Goal: Transaction & Acquisition: Purchase product/service

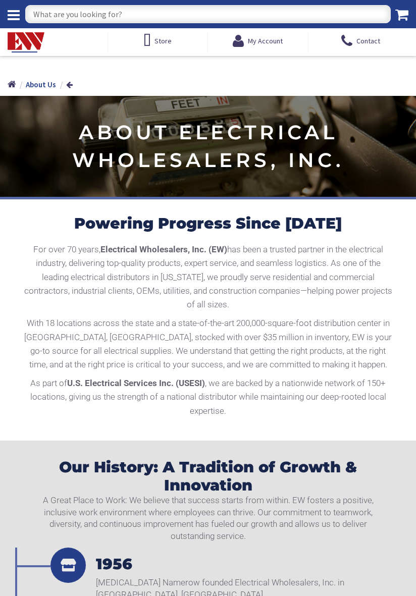
type input "[GEOGRAPHIC_DATA][PERSON_NAME], [GEOGRAPHIC_DATA]"
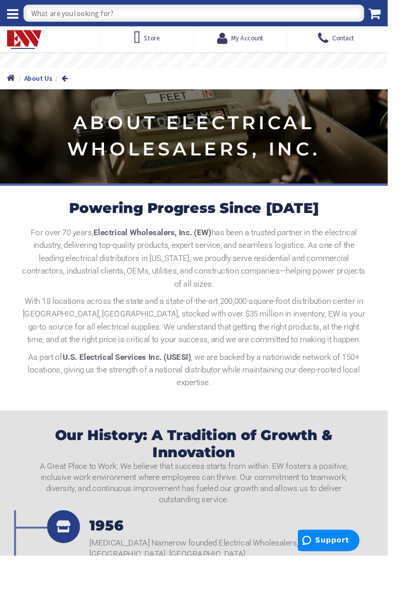
click at [101, 14] on input "text" at bounding box center [207, 14] width 365 height 18
type input "1 1/2 pvc"
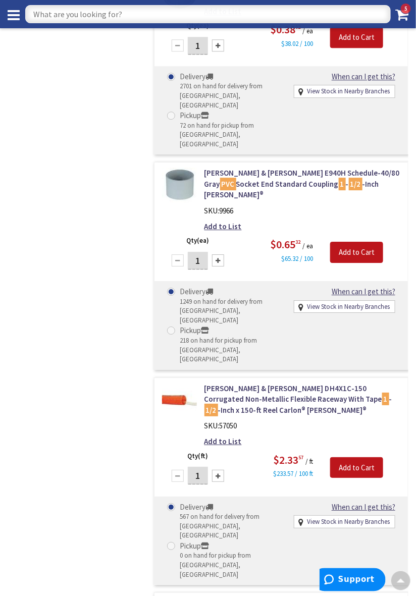
scroll to position [3240, 0]
click at [229, 17] on input "text" at bounding box center [207, 14] width 365 height 18
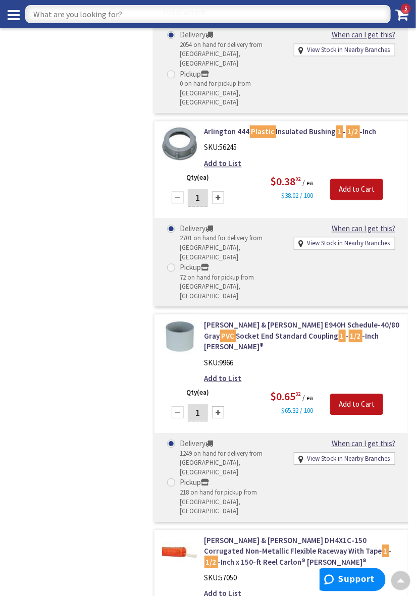
scroll to position [3086, 0]
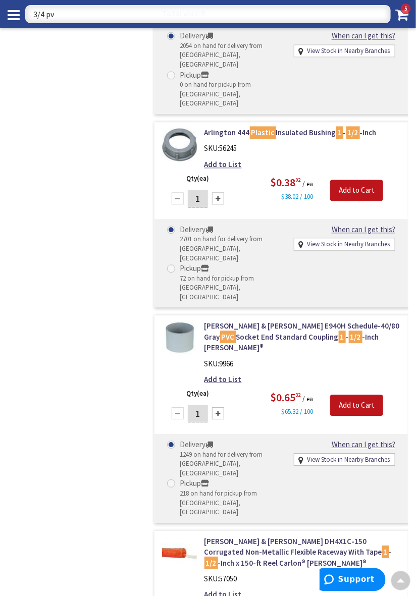
type input "3/4 pvc"
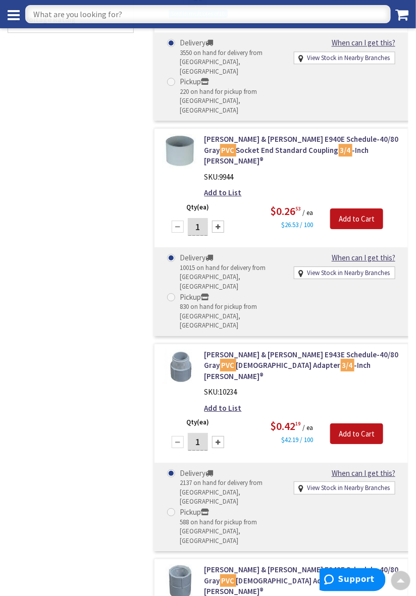
scroll to position [592, 0]
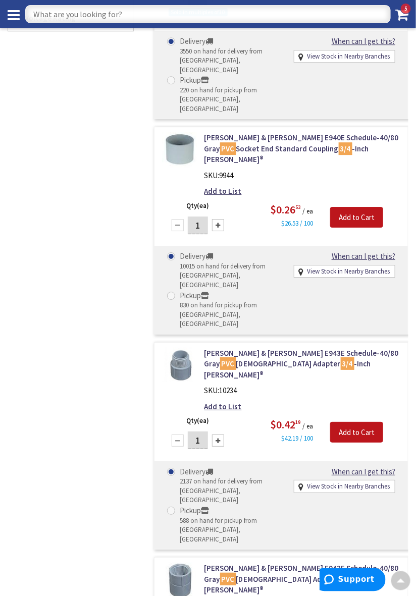
click at [153, 18] on input "text" at bounding box center [207, 14] width 365 height 18
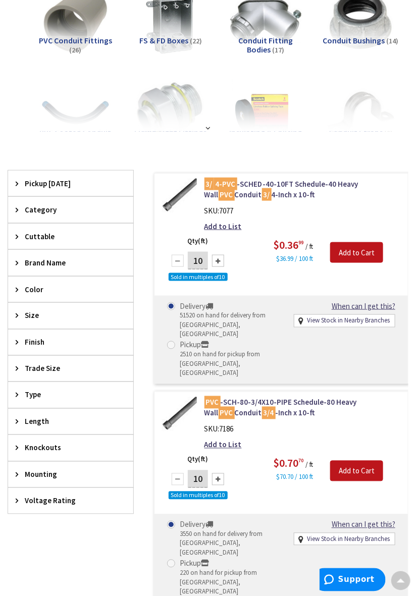
scroll to position [0, 0]
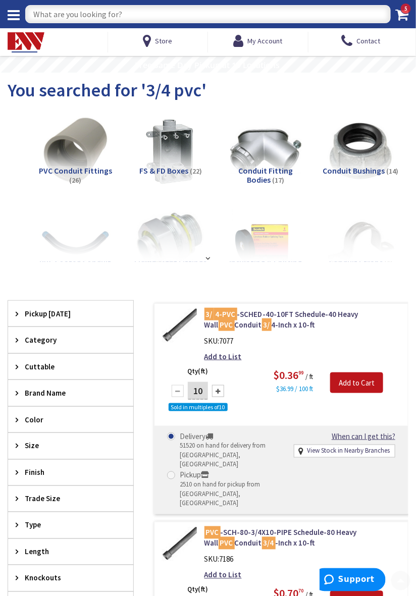
click at [172, 7] on input "text" at bounding box center [207, 14] width 365 height 18
click at [377, 172] on span "Conduit Bushings" at bounding box center [354, 170] width 62 height 10
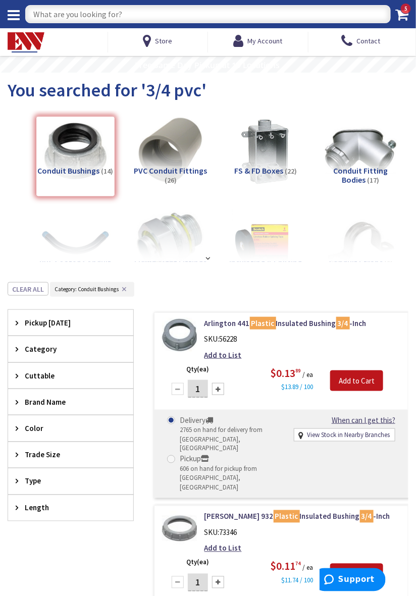
click at [135, 16] on input "text" at bounding box center [207, 14] width 365 height 18
type input "3/4 locknut"
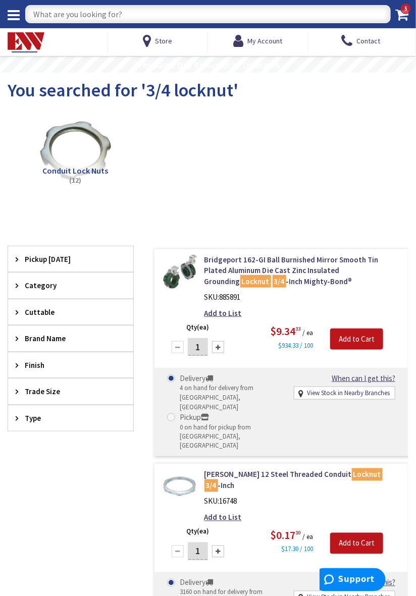
click at [102, 11] on input "text" at bounding box center [207, 14] width 365 height 18
type input "Twine"
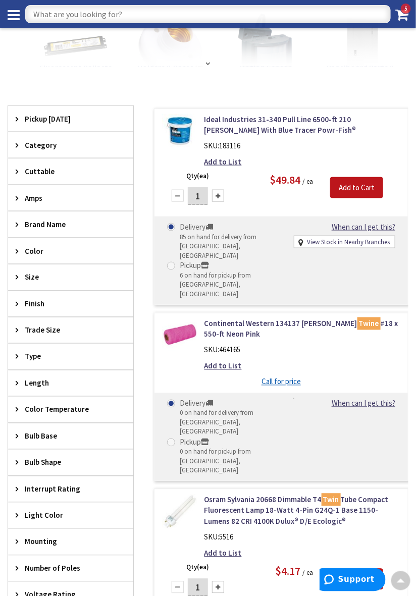
scroll to position [177, 0]
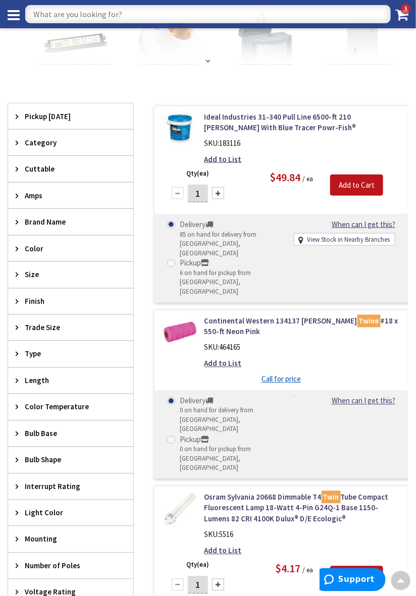
click at [148, 15] on input "text" at bounding box center [207, 14] width 365 height 18
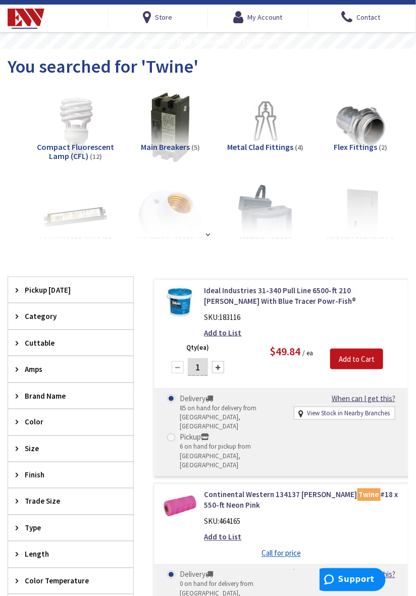
scroll to position [9, 0]
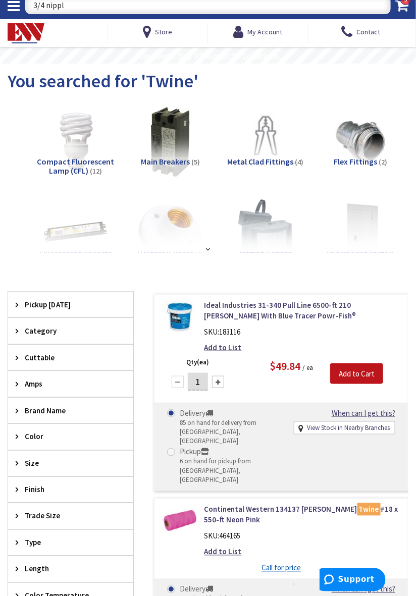
type input "3/4 nipple"
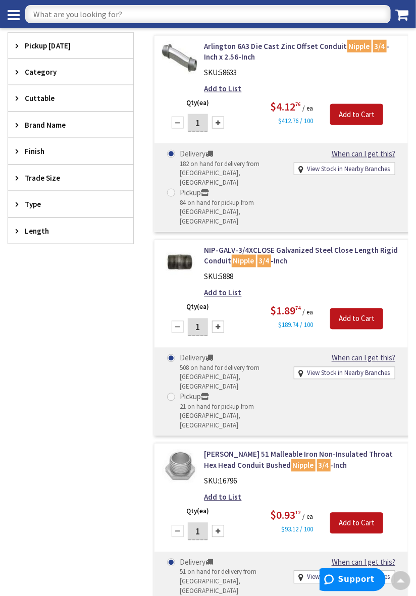
scroll to position [196, 0]
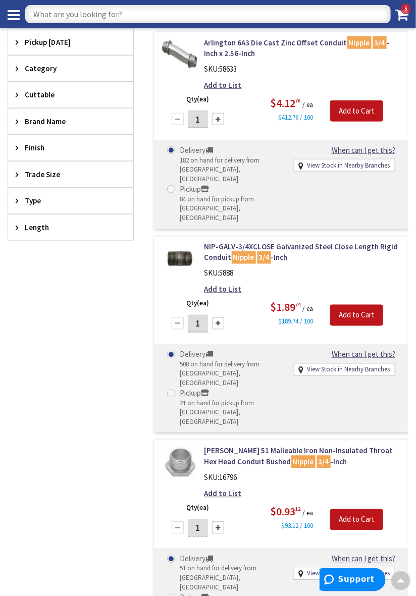
click at [121, 15] on input "text" at bounding box center [207, 14] width 365 height 18
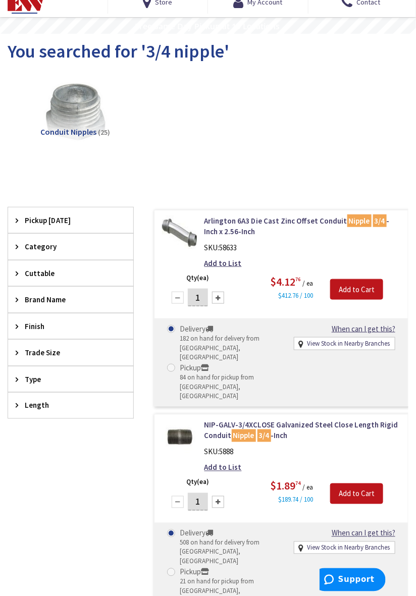
scroll to position [9, 0]
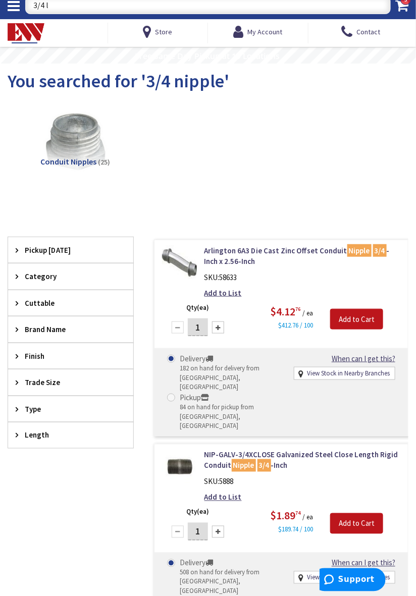
type input "3/4 lb"
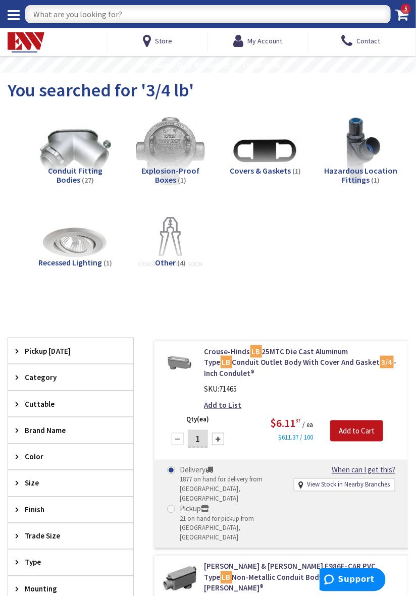
click at [131, 16] on input "text" at bounding box center [207, 14] width 365 height 18
type input "3/4 compression connector"
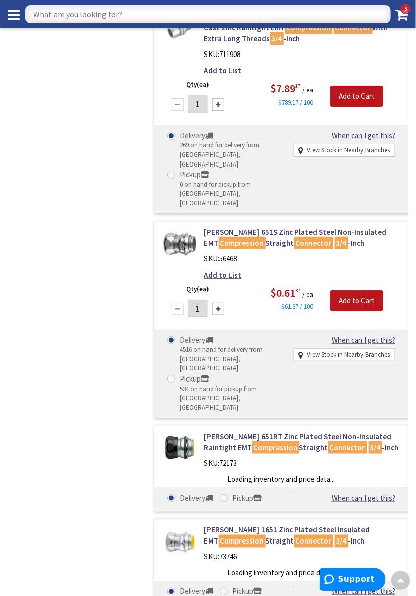
scroll to position [825, 0]
